Goal: Find specific page/section: Find specific page/section

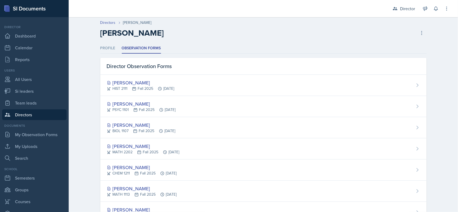
scroll to position [107, 0]
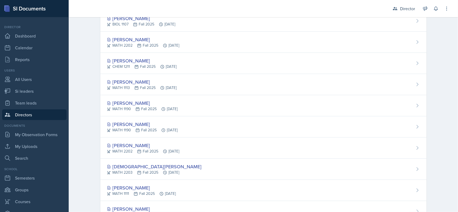
click at [408, 103] on div "[PERSON_NAME] MATH 1190 Fall 2025 [DATE]" at bounding box center [263, 105] width 326 height 21
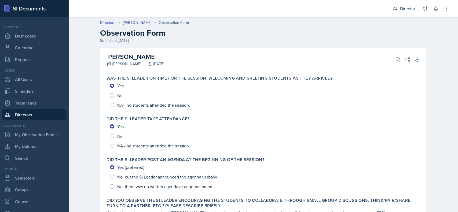
click at [141, 22] on link "[PERSON_NAME]" at bounding box center [137, 23] width 28 height 6
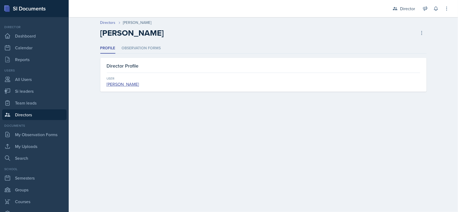
click at [152, 53] on li "Observation Forms" at bounding box center [141, 48] width 39 height 10
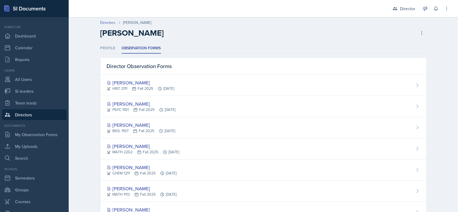
click at [412, 8] on div "Director" at bounding box center [407, 8] width 15 height 6
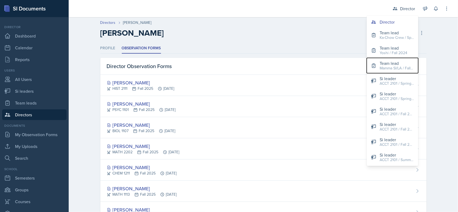
click at [402, 69] on div "Mamma SI/LA / Fall 2025" at bounding box center [397, 69] width 34 height 6
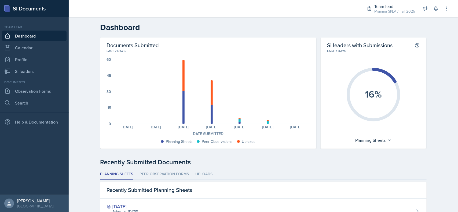
click at [400, 11] on div "Mamma SI/LA / Fall 2025" at bounding box center [395, 12] width 41 height 6
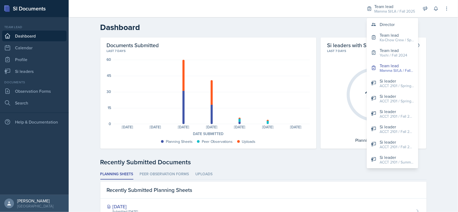
click at [396, 26] on button "Director" at bounding box center [393, 24] width 52 height 11
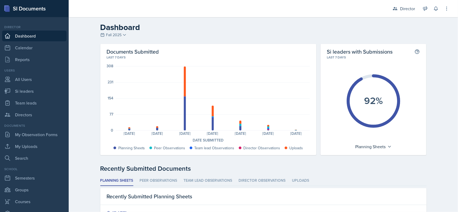
click at [41, 50] on link "Calendar" at bounding box center [34, 47] width 64 height 11
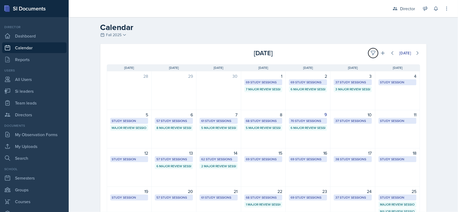
click at [371, 52] on icon at bounding box center [373, 52] width 5 height 5
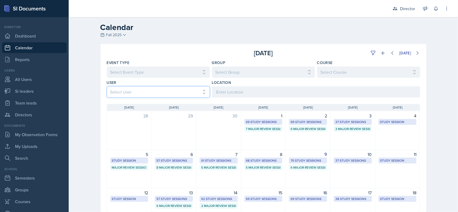
click at [190, 93] on select "Select User All Abeer Kayser Aditya Chauhan Aissa Sylla Alberto Di Stanislao Al…" at bounding box center [158, 91] width 103 height 11
select select "b85a0491-5583-4480-9a9c-fa5e16e7806a"
click at [107, 86] on select "Select User All Abeer Kayser Aditya Chauhan Aissa Sylla Alberto Di Stanislao Al…" at bounding box center [158, 91] width 103 height 11
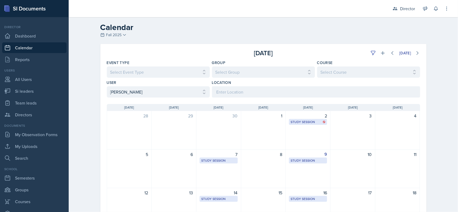
click at [230, 169] on div "7 Study Session Academic Learning Center 2110 8:00 AM - 9:00 PM" at bounding box center [219, 169] width 45 height 39
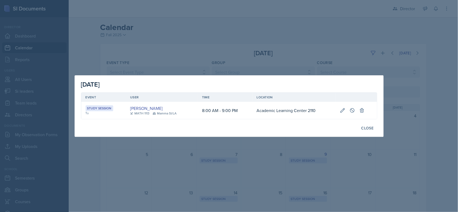
click at [264, 167] on div at bounding box center [229, 106] width 458 height 212
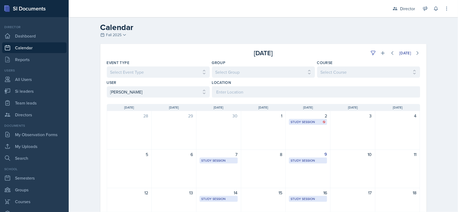
click at [226, 170] on div "7 Study Session Academic Learning Center 2110 8:00 AM - 9:00 PM" at bounding box center [219, 169] width 45 height 39
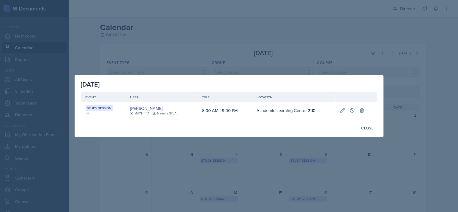
click at [377, 125] on button "Close" at bounding box center [367, 128] width 19 height 9
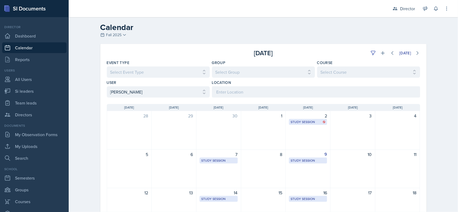
click at [368, 129] on div "3" at bounding box center [353, 130] width 45 height 39
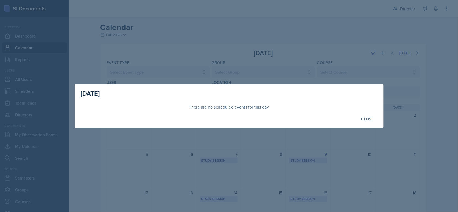
click at [325, 151] on div at bounding box center [229, 106] width 458 height 212
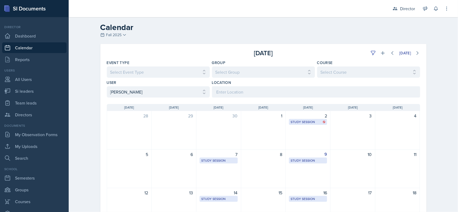
click at [304, 177] on div "9 Study Session Bagwell Education Building 223 9:00 AM - 10:00 PM" at bounding box center [308, 169] width 45 height 39
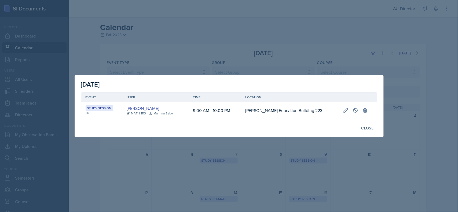
click at [279, 181] on div at bounding box center [229, 106] width 458 height 212
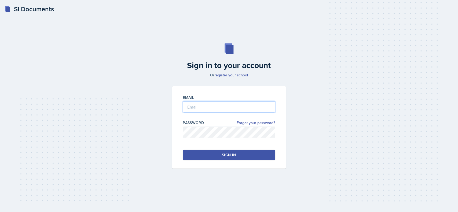
type input "radam107@students.kennesaw.edu"
click at [255, 156] on button "Sign in" at bounding box center [229, 155] width 92 height 10
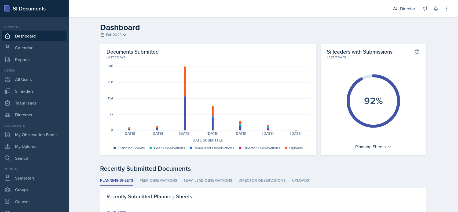
click at [267, 130] on div at bounding box center [268, 130] width 2 height 1
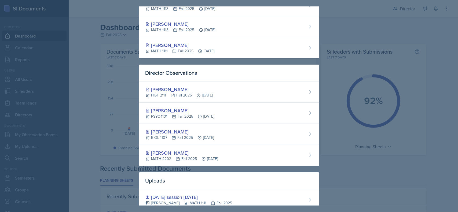
scroll to position [328, 0]
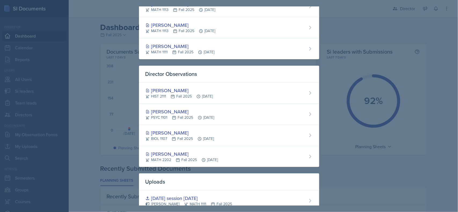
click at [387, 171] on div at bounding box center [229, 106] width 458 height 212
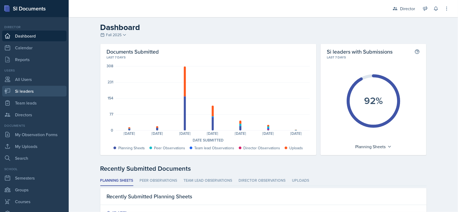
click at [16, 94] on link "Si leaders" at bounding box center [34, 91] width 64 height 11
select select "2bed604d-1099-4043-b1bc-2365e8740244"
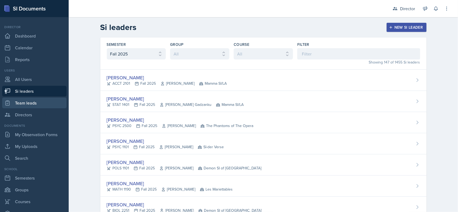
click at [17, 98] on link "Team leads" at bounding box center [34, 103] width 64 height 11
select select "2bed604d-1099-4043-b1bc-2365e8740244"
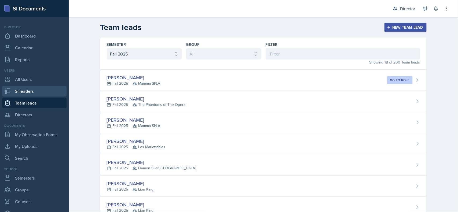
click at [38, 92] on link "Si leaders" at bounding box center [34, 91] width 64 height 11
select select "2bed604d-1099-4043-b1bc-2365e8740244"
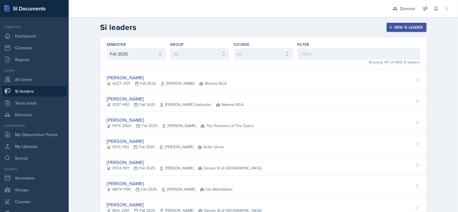
click at [240, 84] on div "Becca Adams ACCT 2101 Fall 2025 Andrew Trotman Mamma SI/LA" at bounding box center [263, 80] width 326 height 21
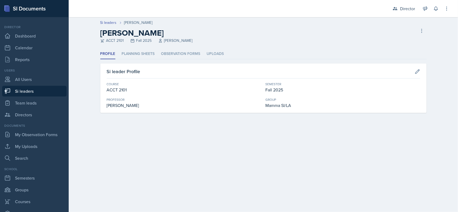
click at [175, 57] on li "Observation Forms" at bounding box center [180, 54] width 39 height 10
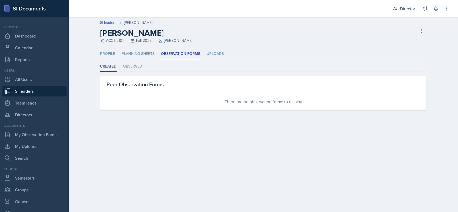
click at [141, 69] on li "Observed" at bounding box center [132, 66] width 19 height 10
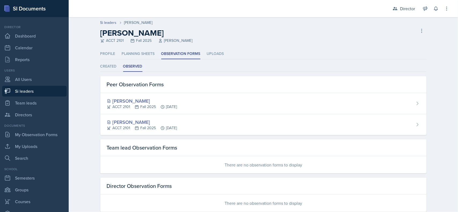
click at [221, 112] on div "Becca Adams ACCT 2101 Fall 2025 Oct 8th, 2025" at bounding box center [263, 103] width 326 height 21
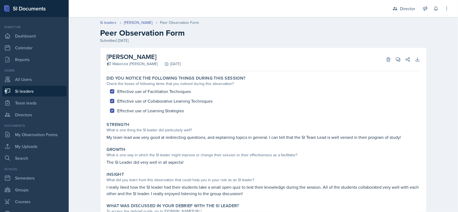
scroll to position [37, 0]
